Goal: Task Accomplishment & Management: Manage account settings

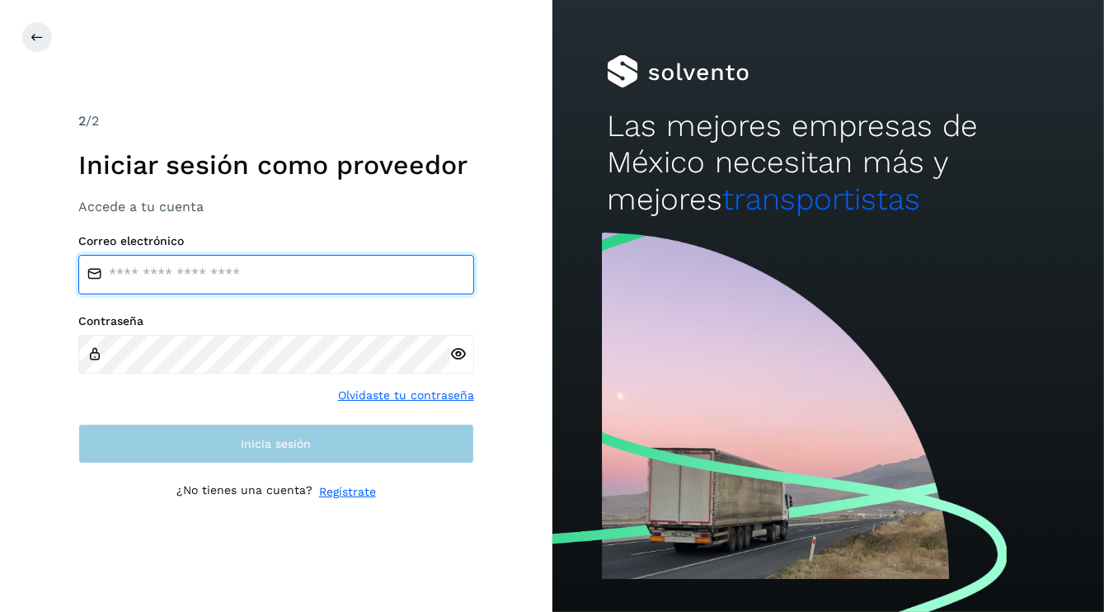
type input "**********"
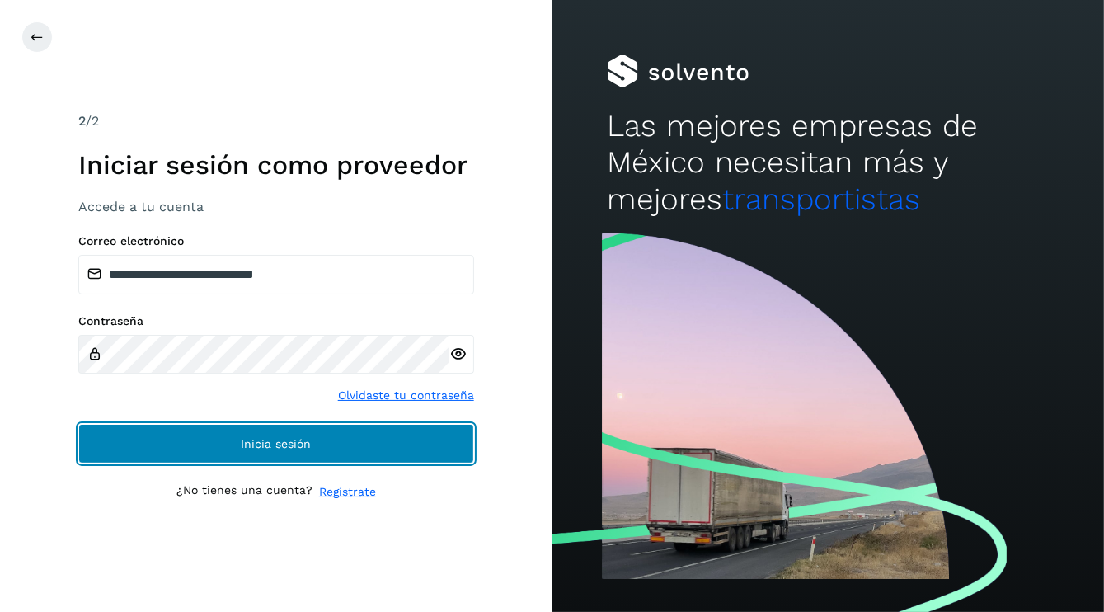
click at [252, 446] on span "Inicia sesión" at bounding box center [276, 444] width 70 height 12
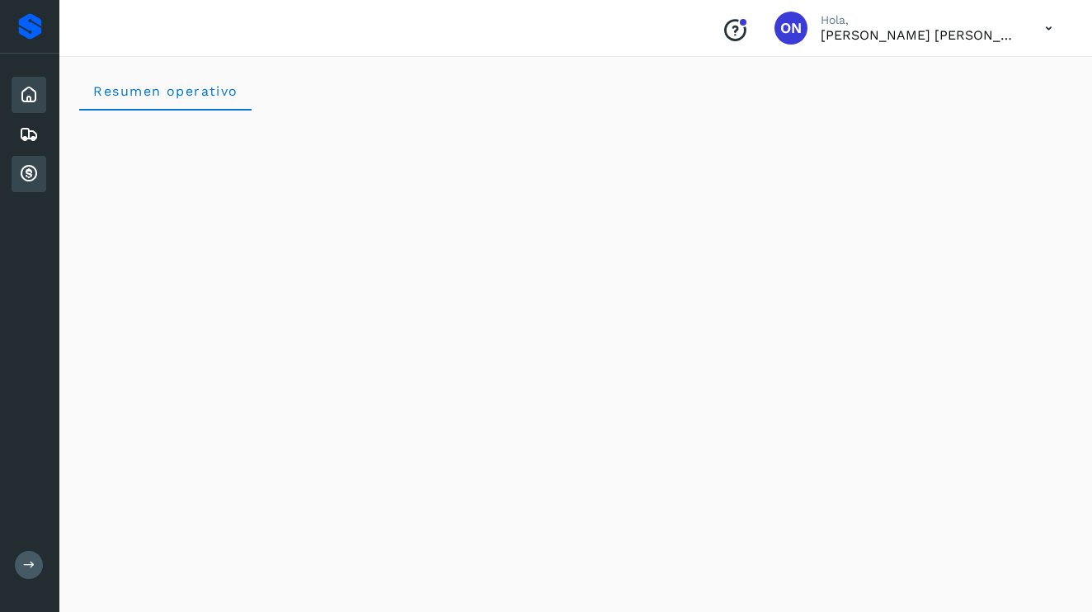
click at [26, 175] on icon at bounding box center [29, 174] width 20 height 20
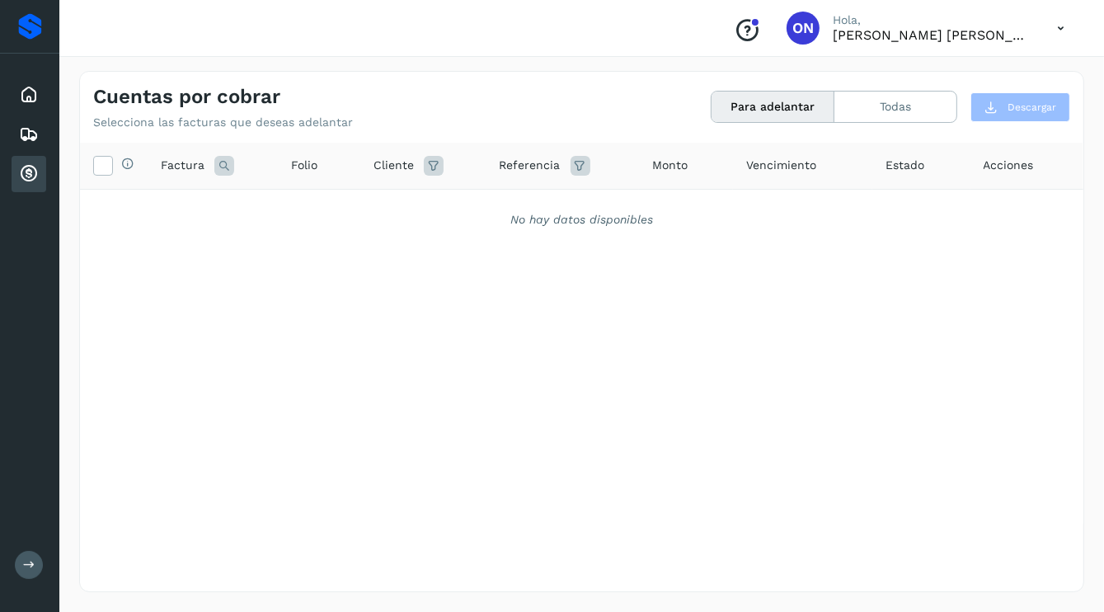
click at [784, 101] on button "Para adelantar" at bounding box center [773, 107] width 123 height 31
click at [891, 101] on button "Todas" at bounding box center [895, 107] width 122 height 31
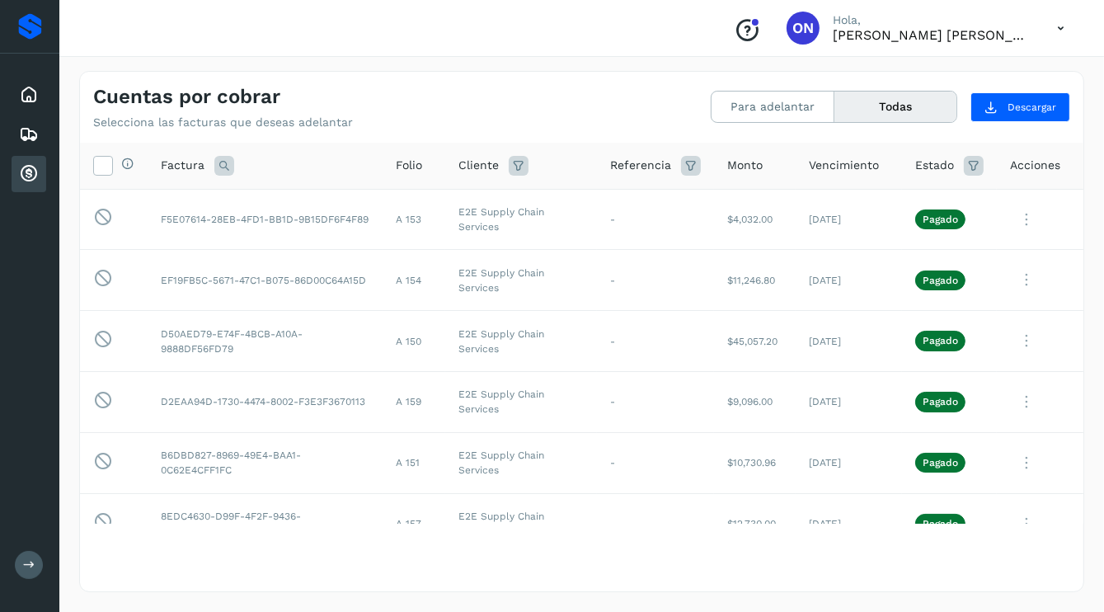
click at [32, 171] on icon at bounding box center [29, 174] width 20 height 20
click at [774, 101] on button "Para adelantar" at bounding box center [773, 107] width 123 height 31
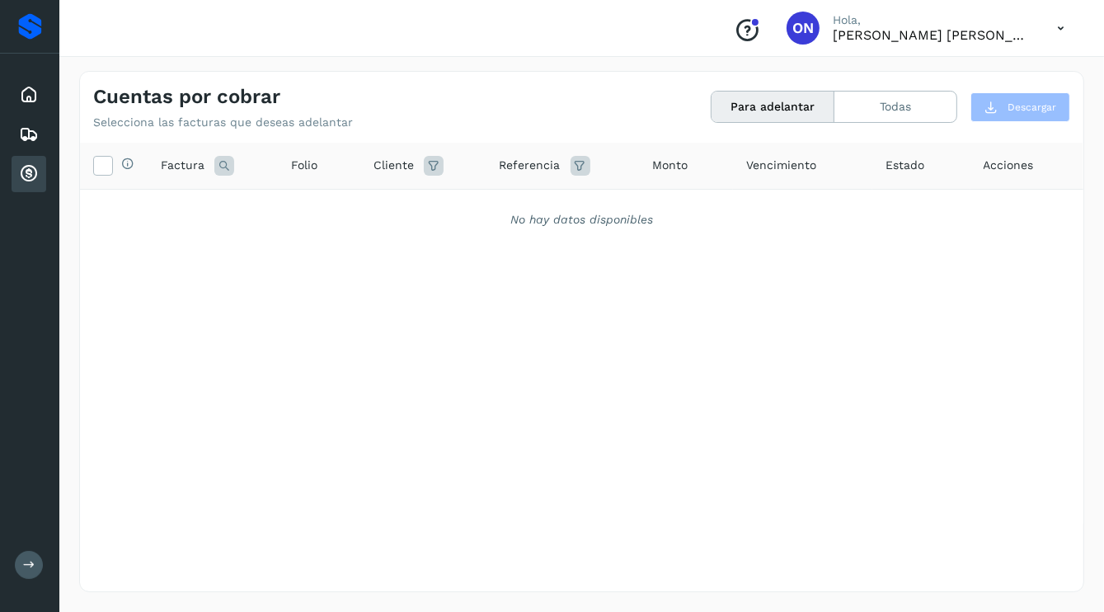
click at [27, 569] on icon at bounding box center [29, 564] width 12 height 12
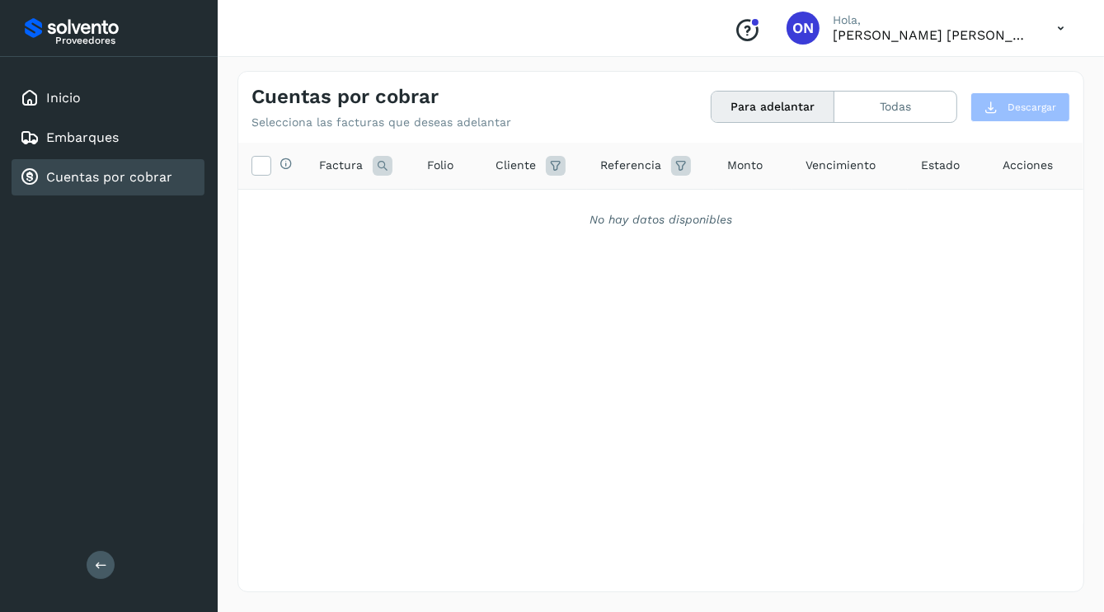
click at [97, 174] on link "Cuentas por cobrar" at bounding box center [109, 177] width 126 height 16
click at [1067, 28] on icon at bounding box center [1061, 29] width 34 height 34
click at [960, 77] on div "Cerrar sesión" at bounding box center [979, 74] width 196 height 31
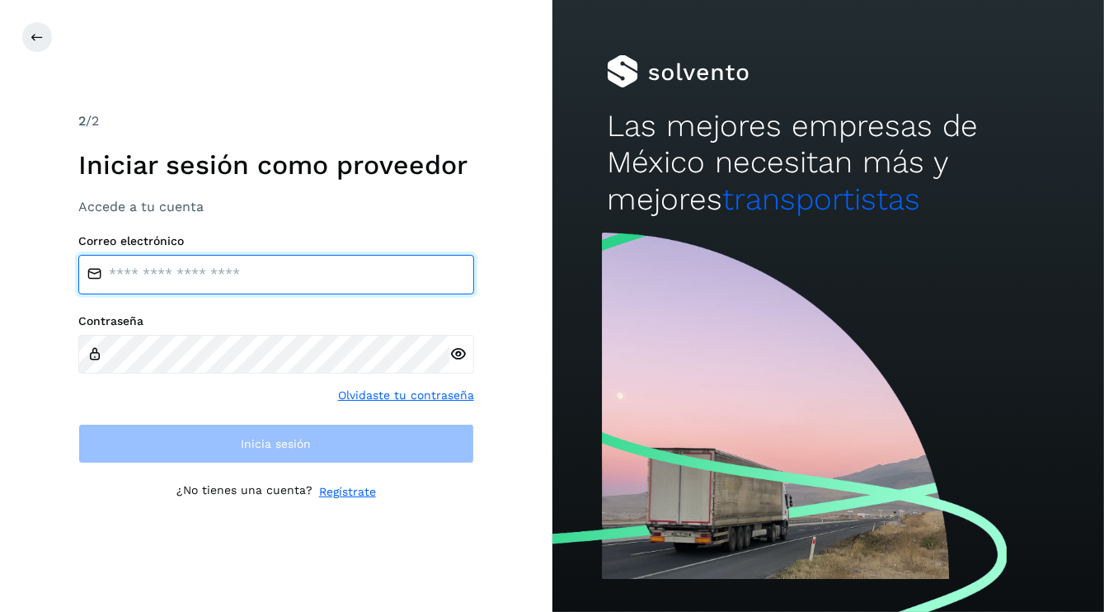
type input "**********"
